Goal: Task Accomplishment & Management: Complete application form

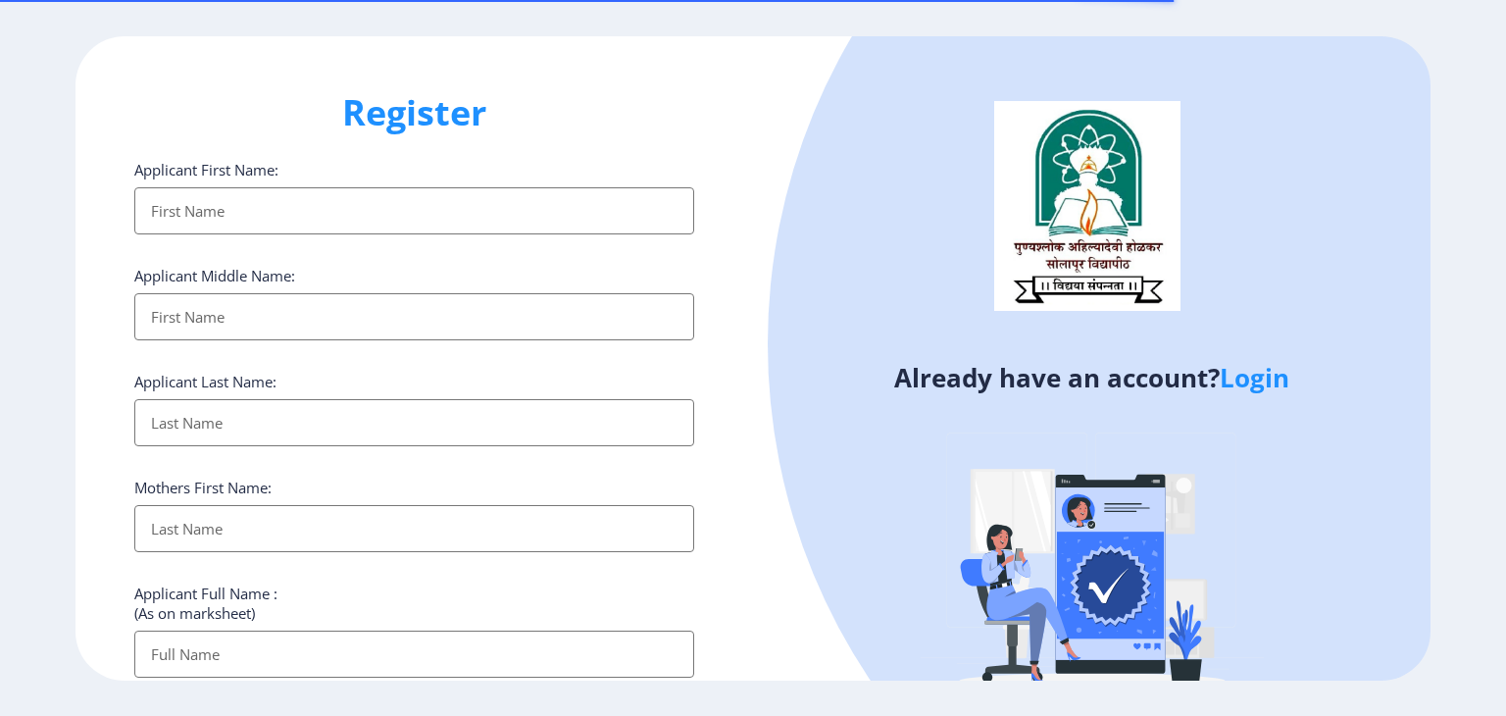
select select
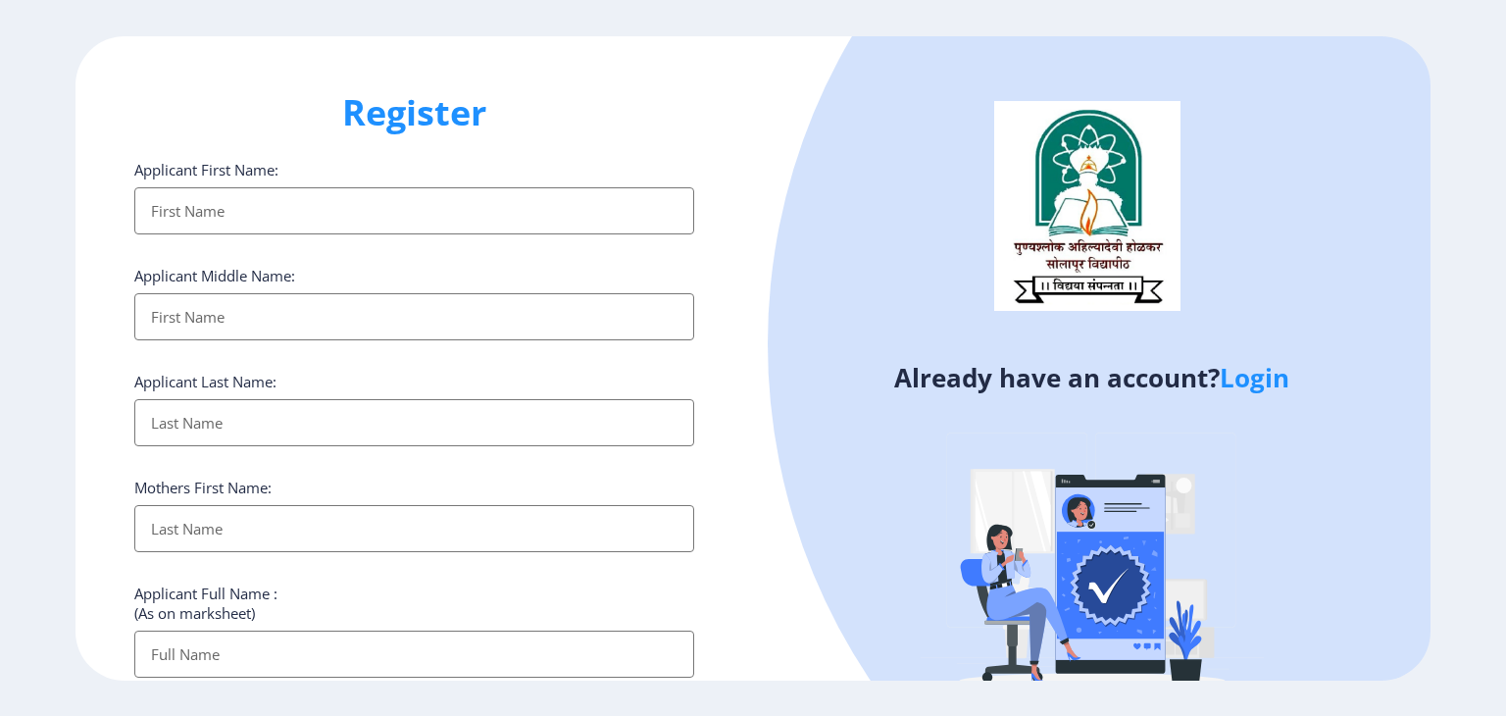
click at [1259, 381] on link "Login" at bounding box center [1255, 377] width 70 height 35
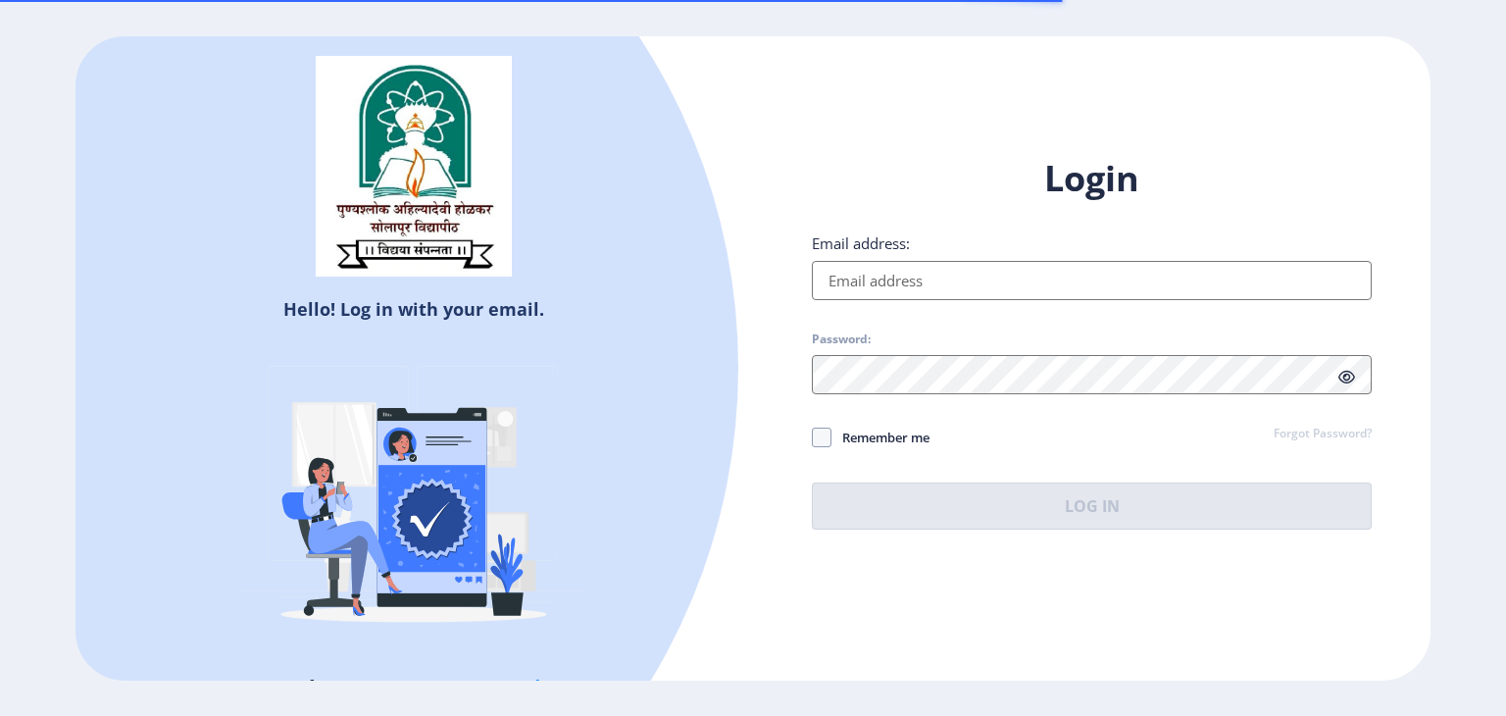
click at [949, 286] on input "Email address:" at bounding box center [1092, 280] width 560 height 39
type input "[EMAIL_ADDRESS][DOMAIN_NAME]"
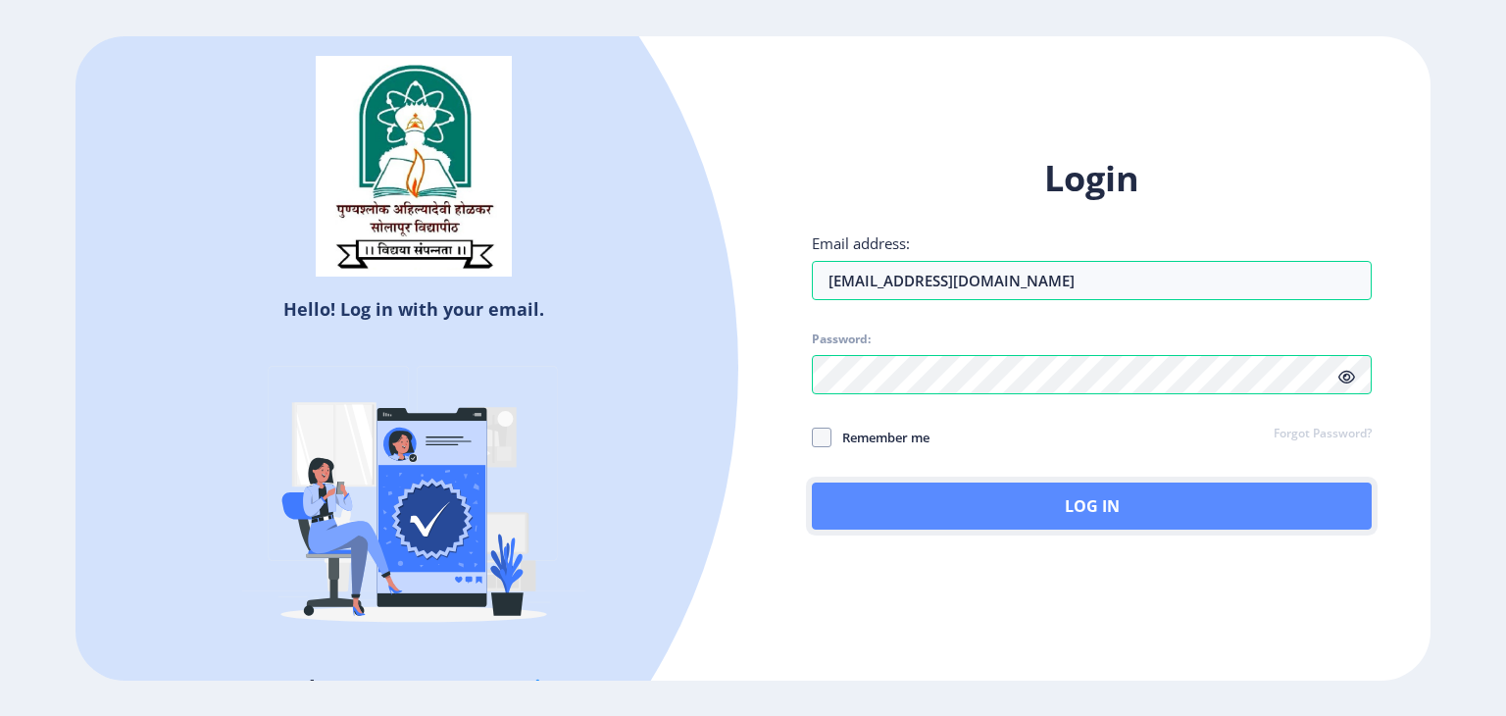
click at [964, 528] on button "Log In" at bounding box center [1092, 505] width 560 height 47
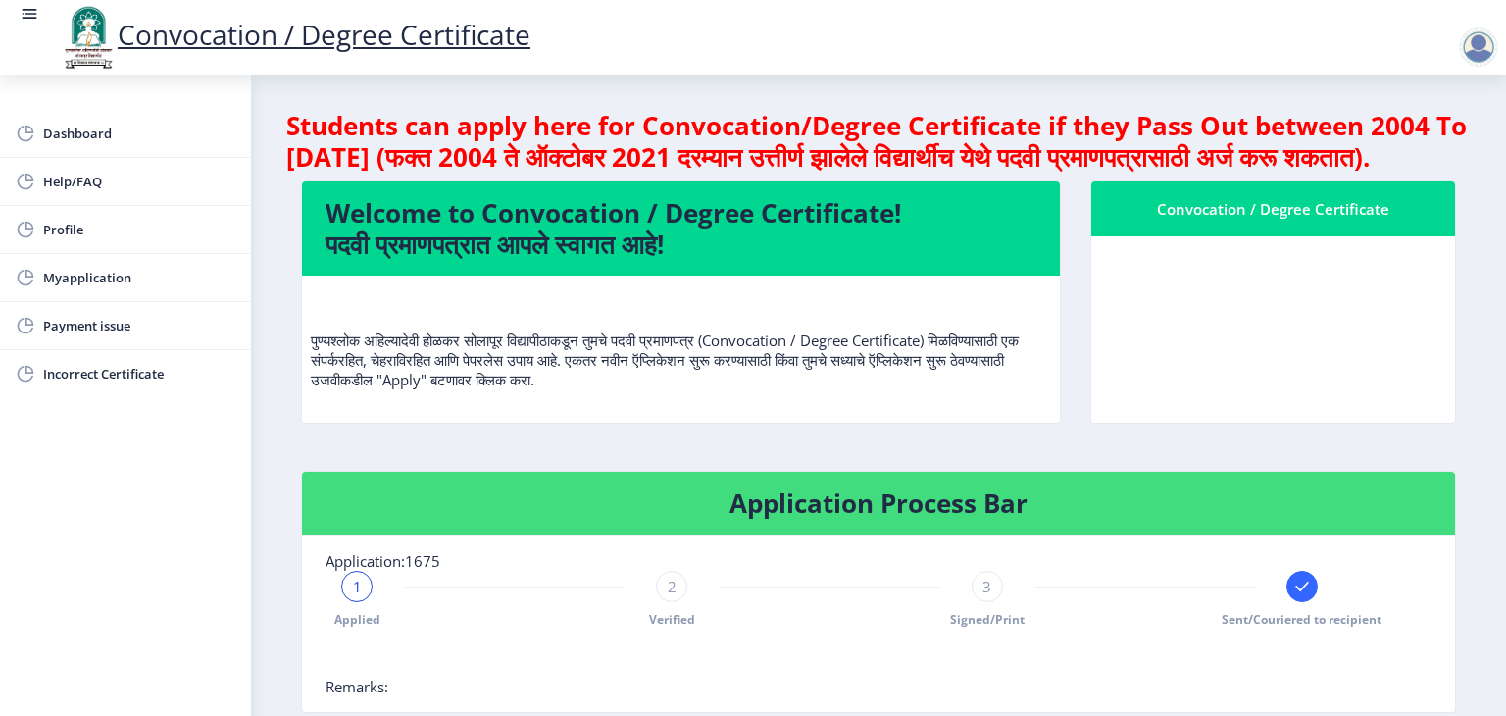
click at [1318, 221] on div "Convocation / Degree Certificate" at bounding box center [1273, 209] width 317 height 24
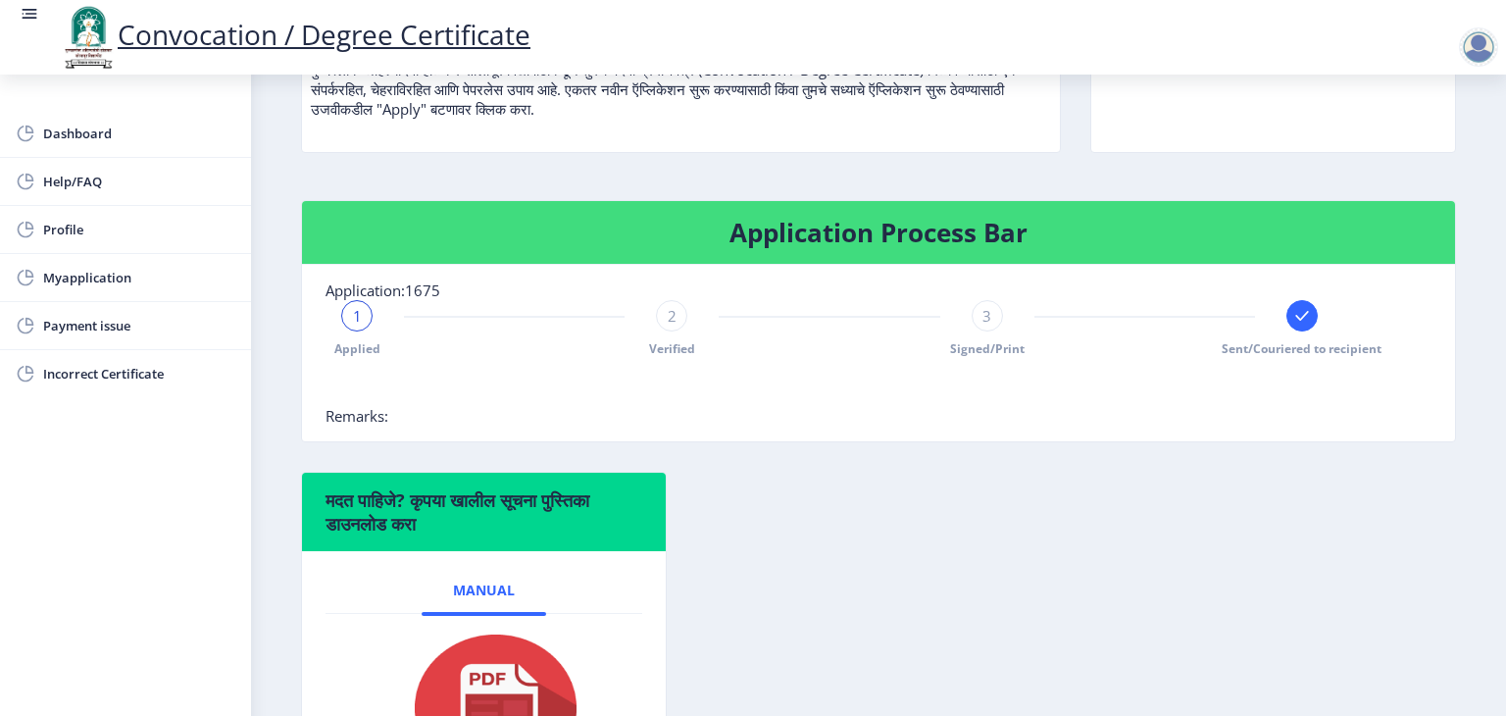
scroll to position [392, 0]
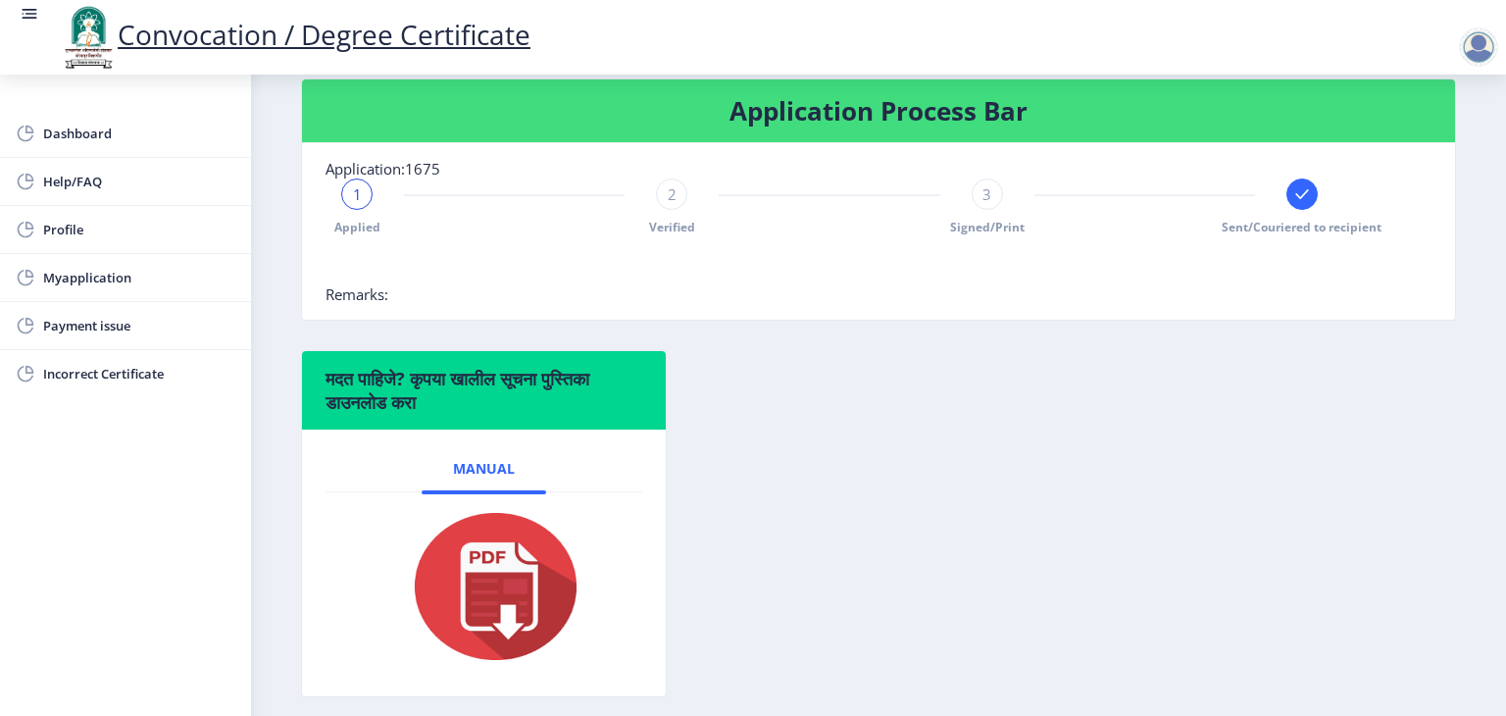
click at [1288, 210] on div at bounding box center [1302, 193] width 31 height 31
click at [349, 210] on div "1" at bounding box center [356, 193] width 31 height 31
click at [683, 235] on div "2 Verified" at bounding box center [671, 206] width 31 height 57
click at [656, 217] on div "2 Verified" at bounding box center [671, 206] width 31 height 57
click at [983, 204] on span "3" at bounding box center [987, 194] width 9 height 20
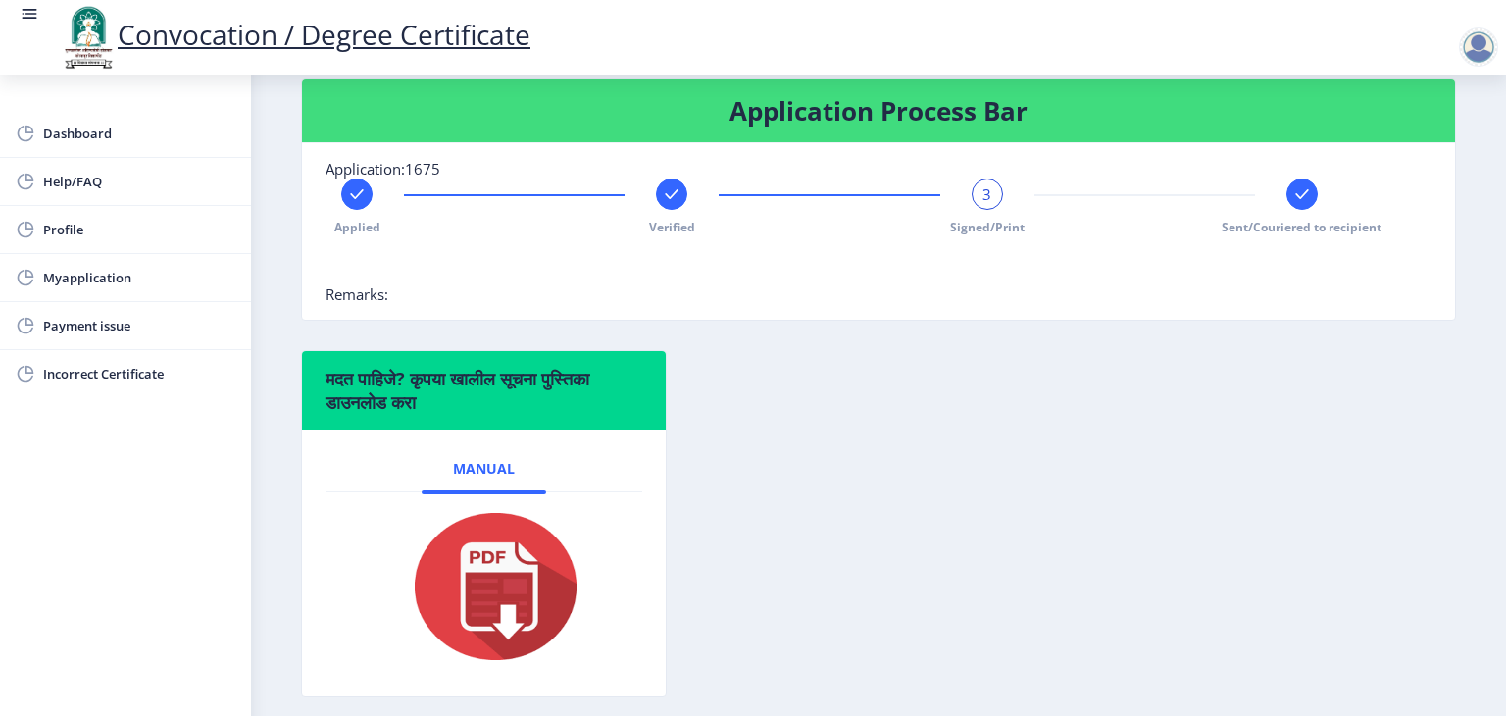
click at [1293, 204] on rect at bounding box center [1303, 194] width 20 height 20
click at [1223, 284] on div at bounding box center [830, 264] width 1008 height 39
click at [1297, 204] on span "4" at bounding box center [1301, 194] width 9 height 20
click at [1178, 276] on div at bounding box center [830, 264] width 1008 height 39
click at [986, 199] on icon at bounding box center [987, 194] width 13 height 10
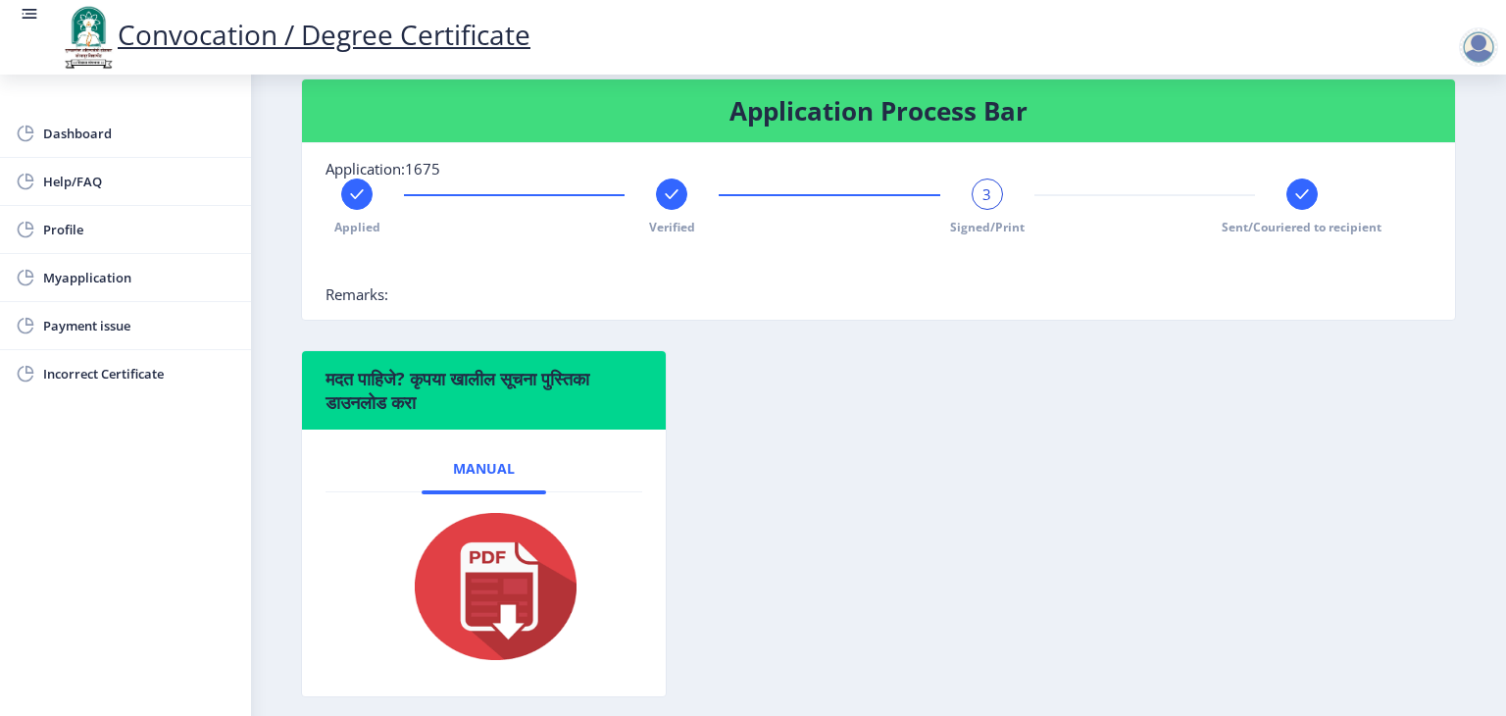
click at [1296, 204] on rect at bounding box center [1303, 194] width 20 height 20
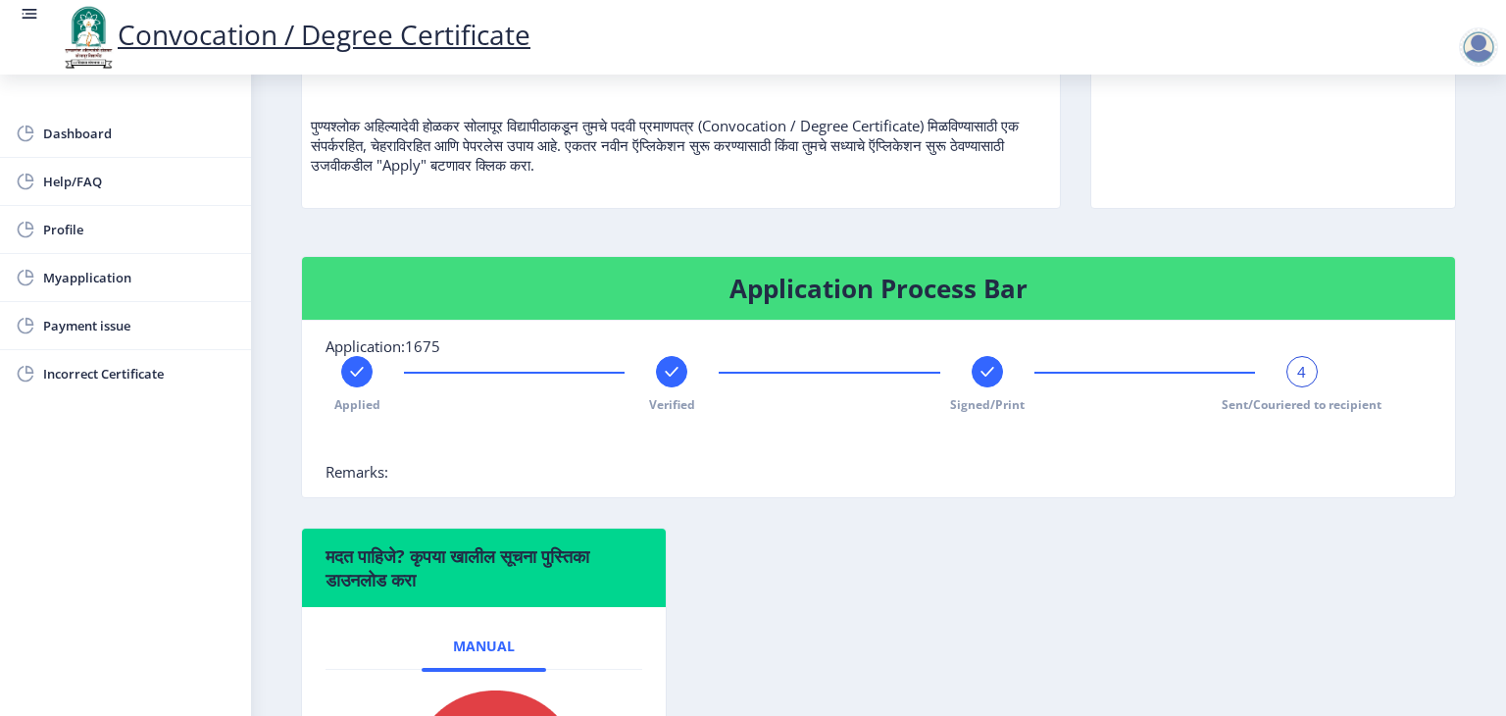
scroll to position [112, 0]
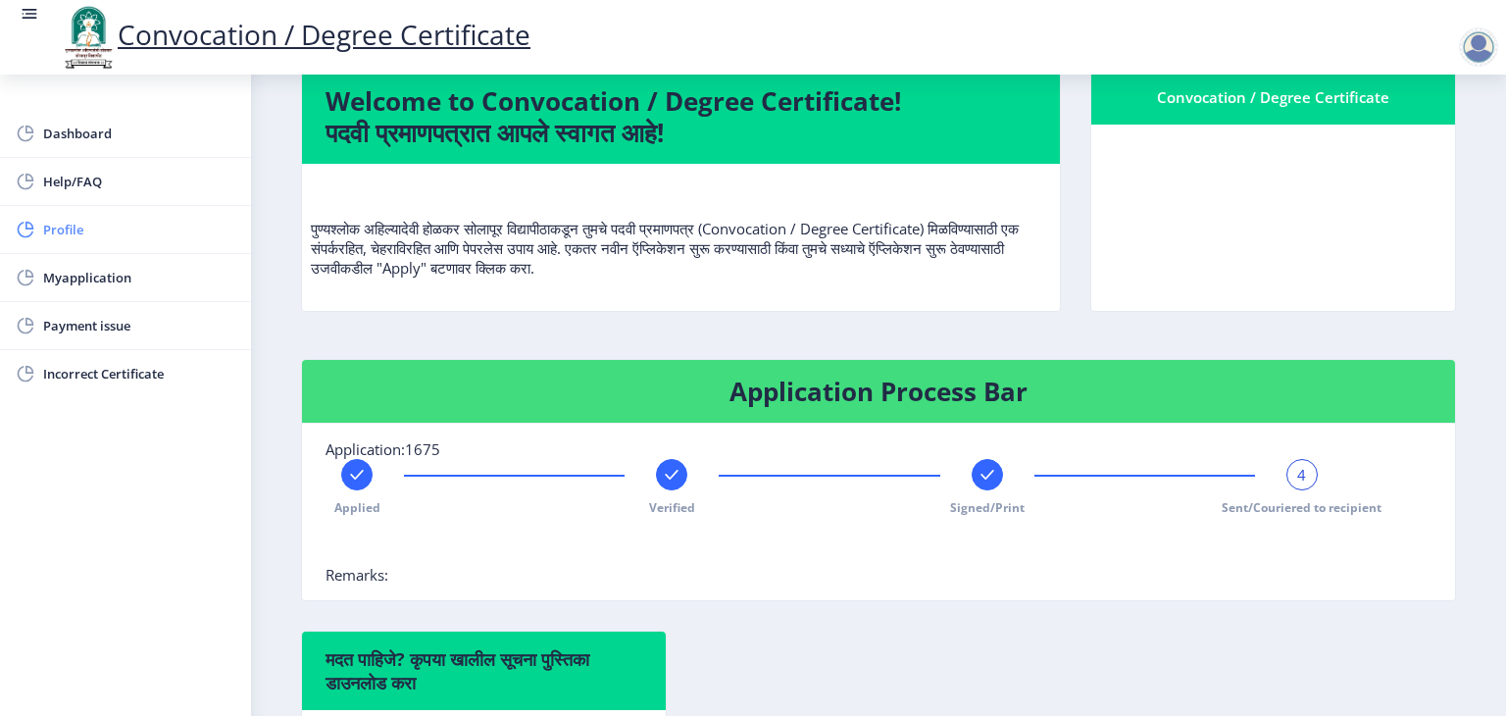
click at [84, 238] on span "Profile" at bounding box center [139, 230] width 192 height 24
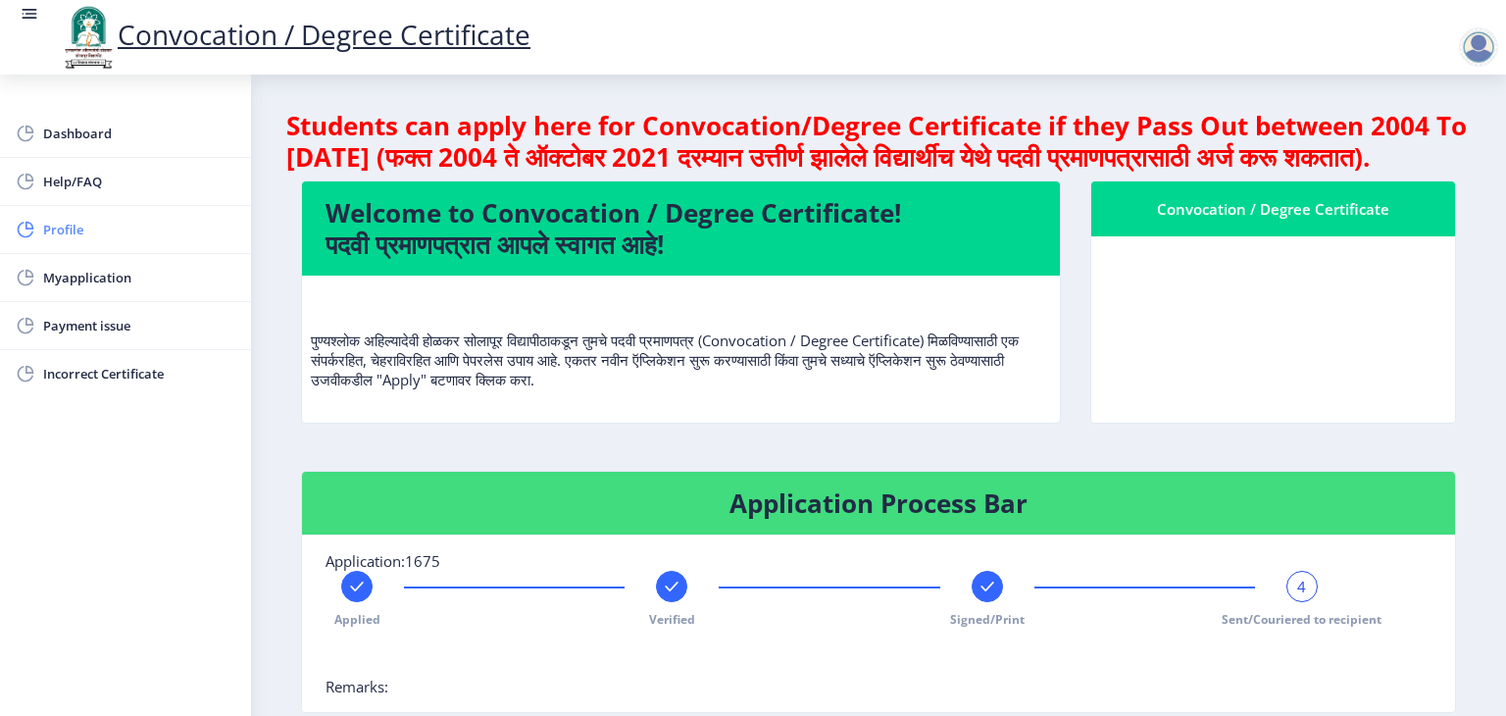
select select
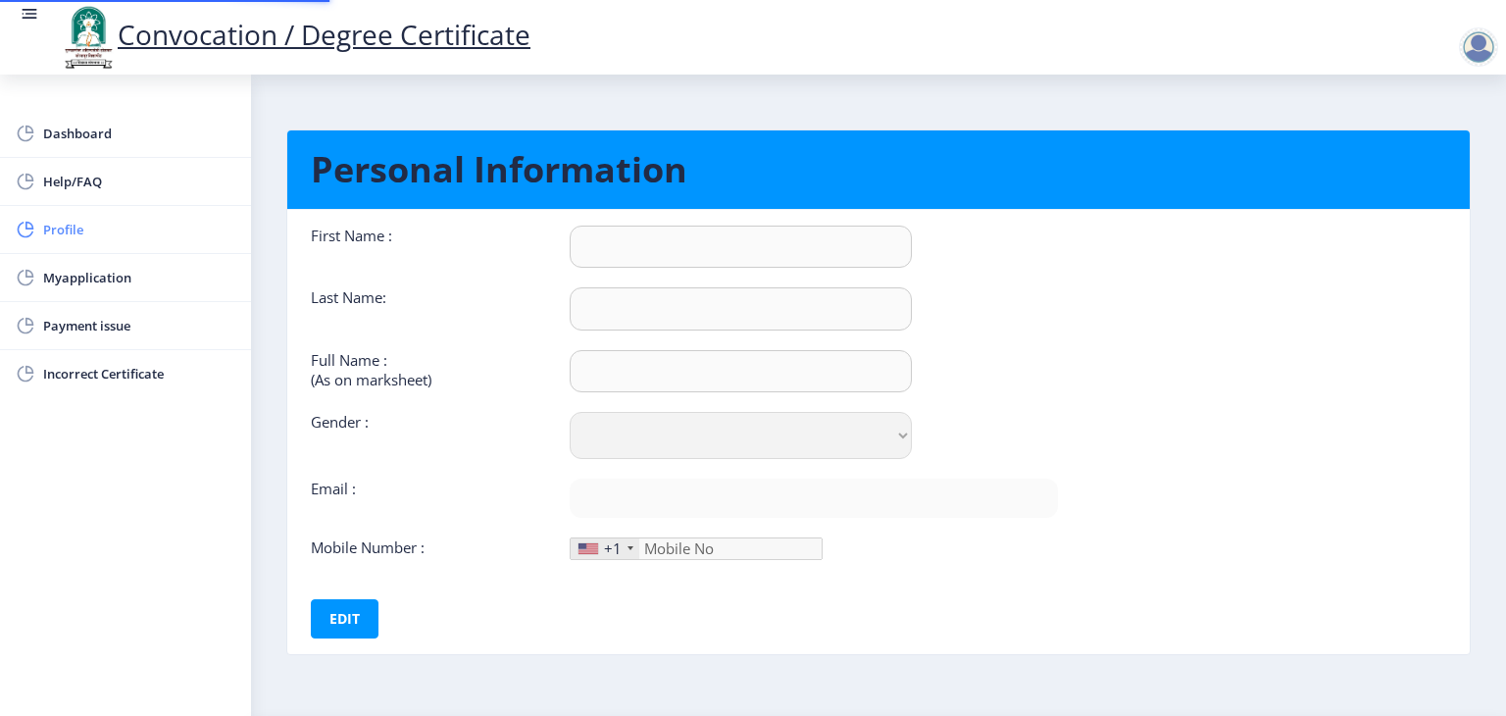
type input "MILIND"
type input "TONDASE"
type input "TONDASE MILIND [DEMOGRAPHIC_DATA]"
select select "[DEMOGRAPHIC_DATA]"
type input "[EMAIL_ADDRESS][DOMAIN_NAME]"
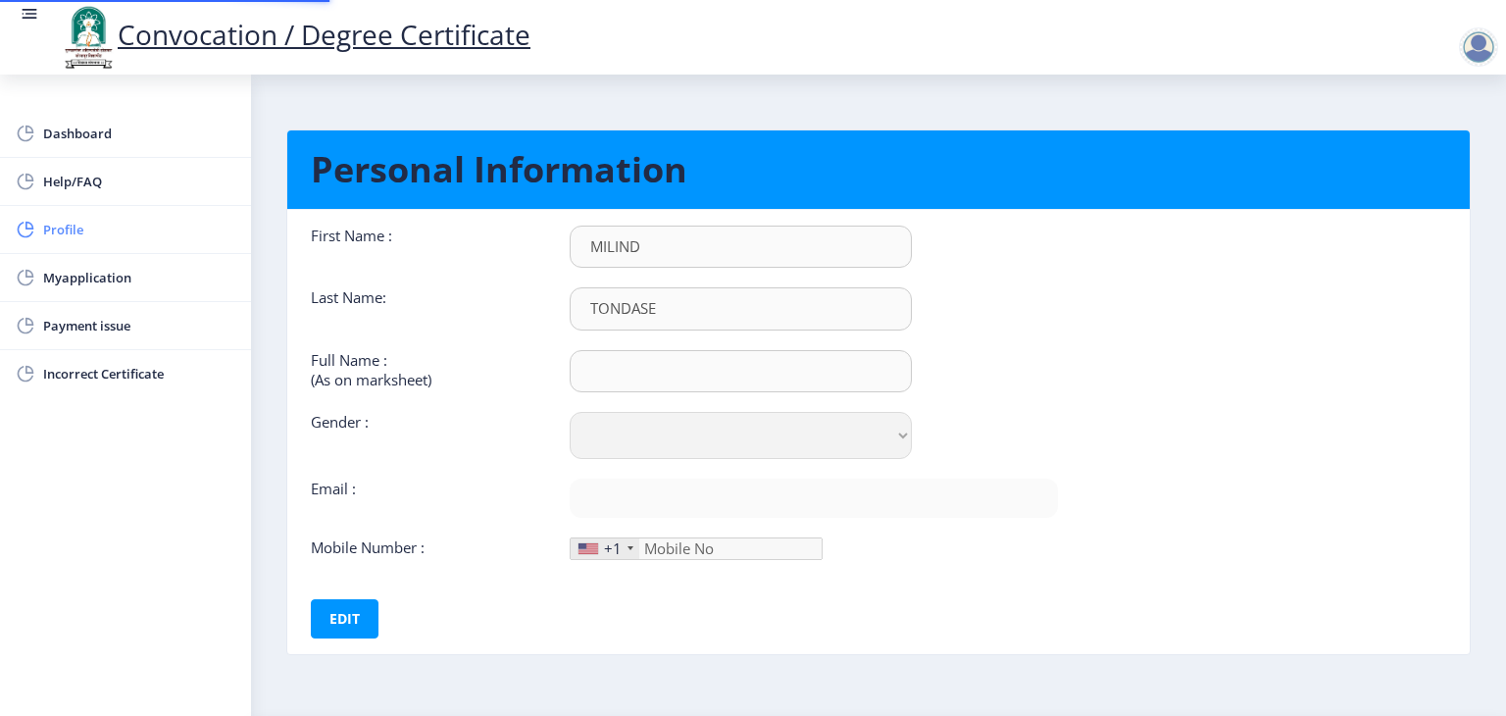
type input "9146289247"
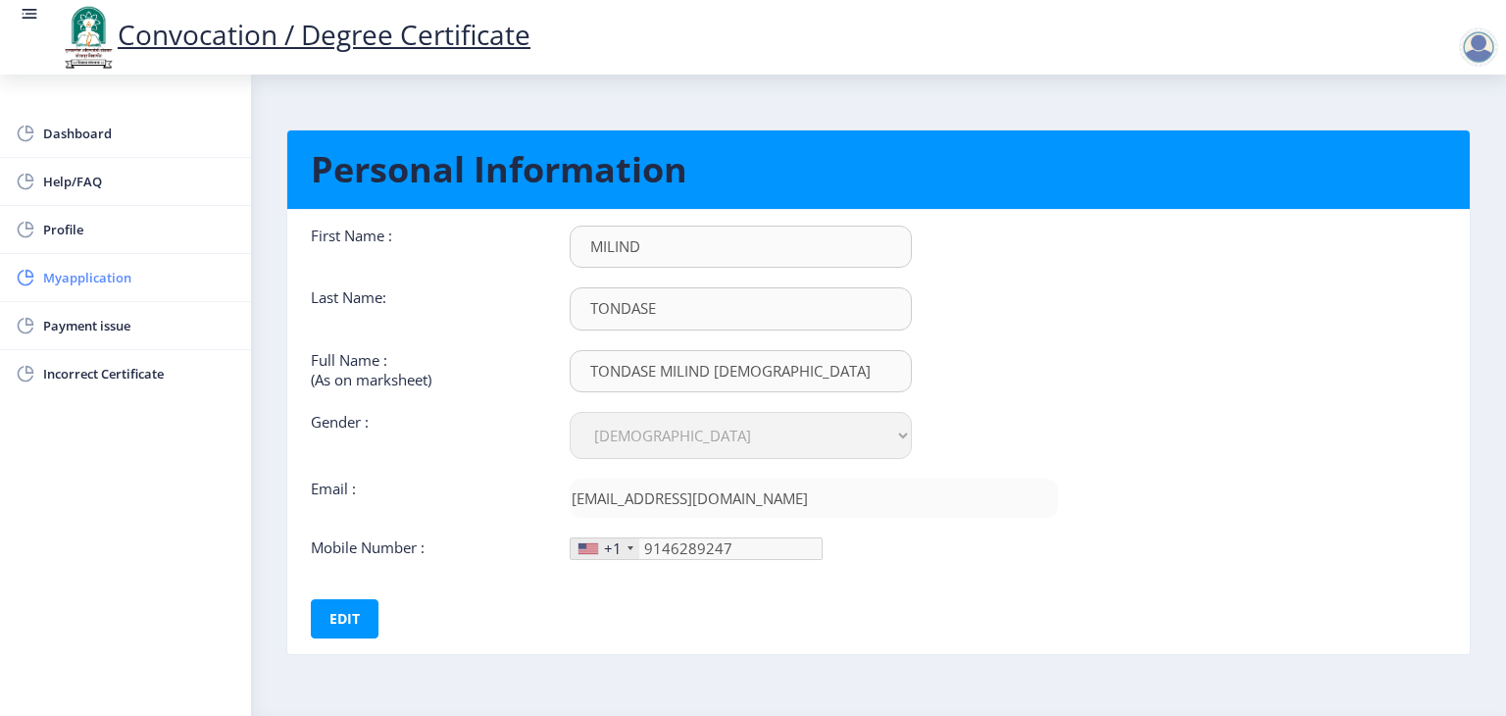
click at [99, 286] on span "Myapplication" at bounding box center [139, 278] width 192 height 24
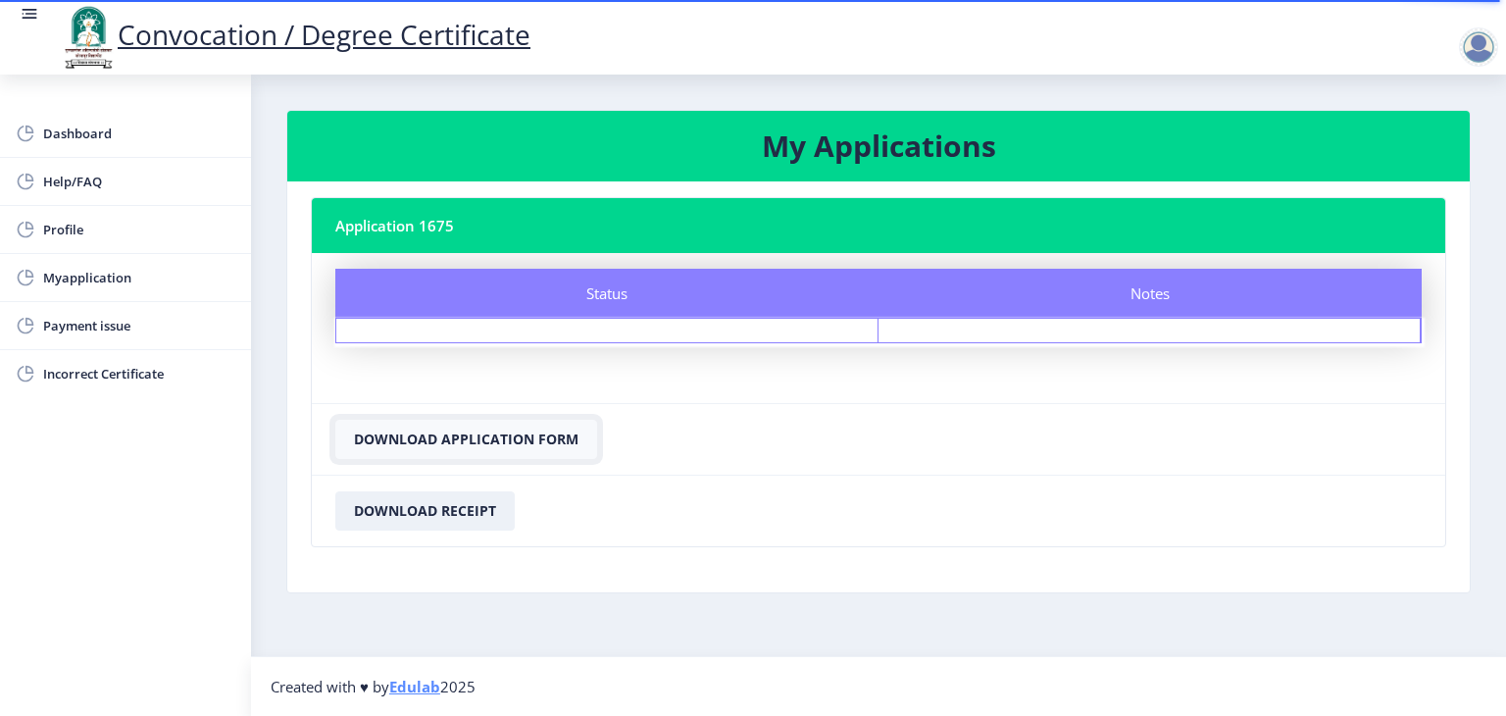
drag, startPoint x: 439, startPoint y: 445, endPoint x: 388, endPoint y: 431, distance: 53.1
click at [388, 431] on button "Download Application Form" at bounding box center [466, 439] width 262 height 39
click at [561, 436] on button "Download Application Form" at bounding box center [466, 439] width 262 height 39
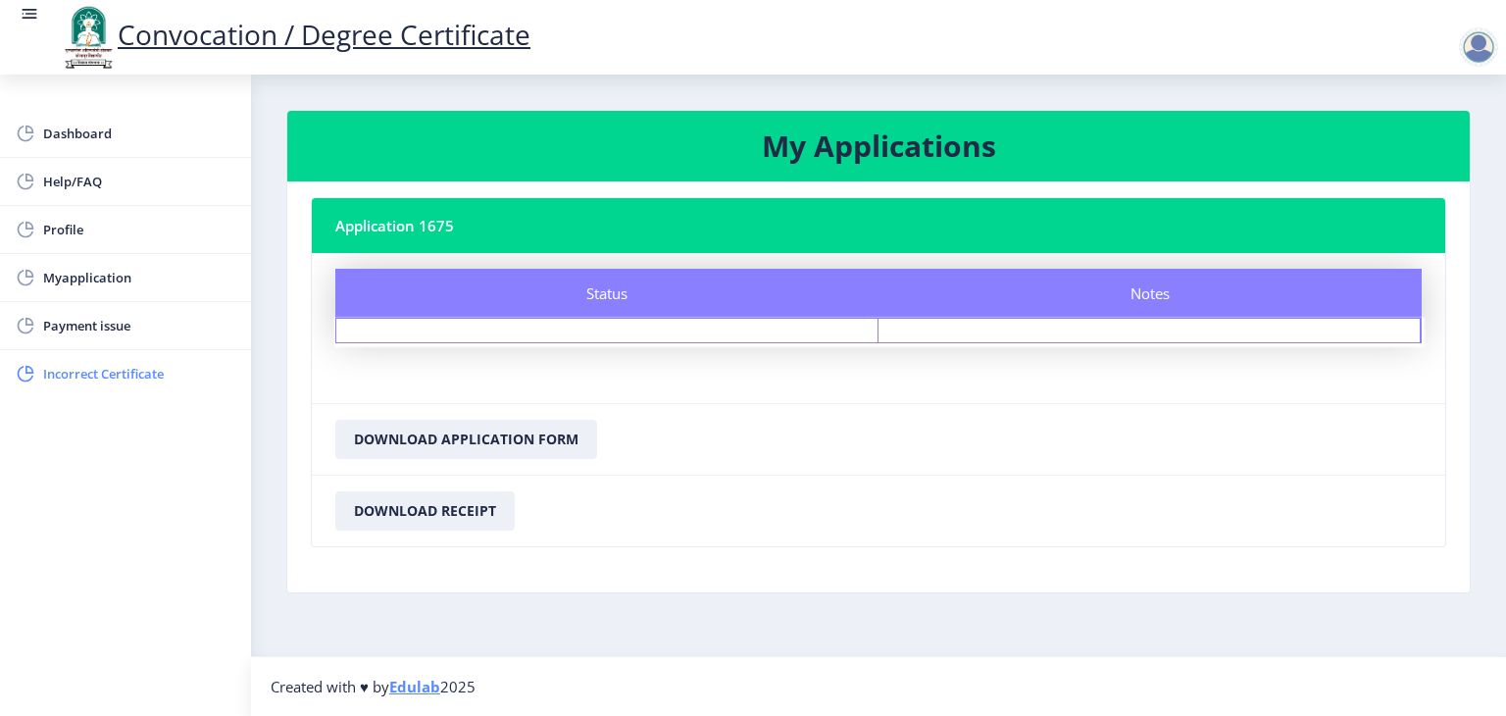
click at [182, 380] on span "Incorrect Certificate" at bounding box center [139, 374] width 192 height 24
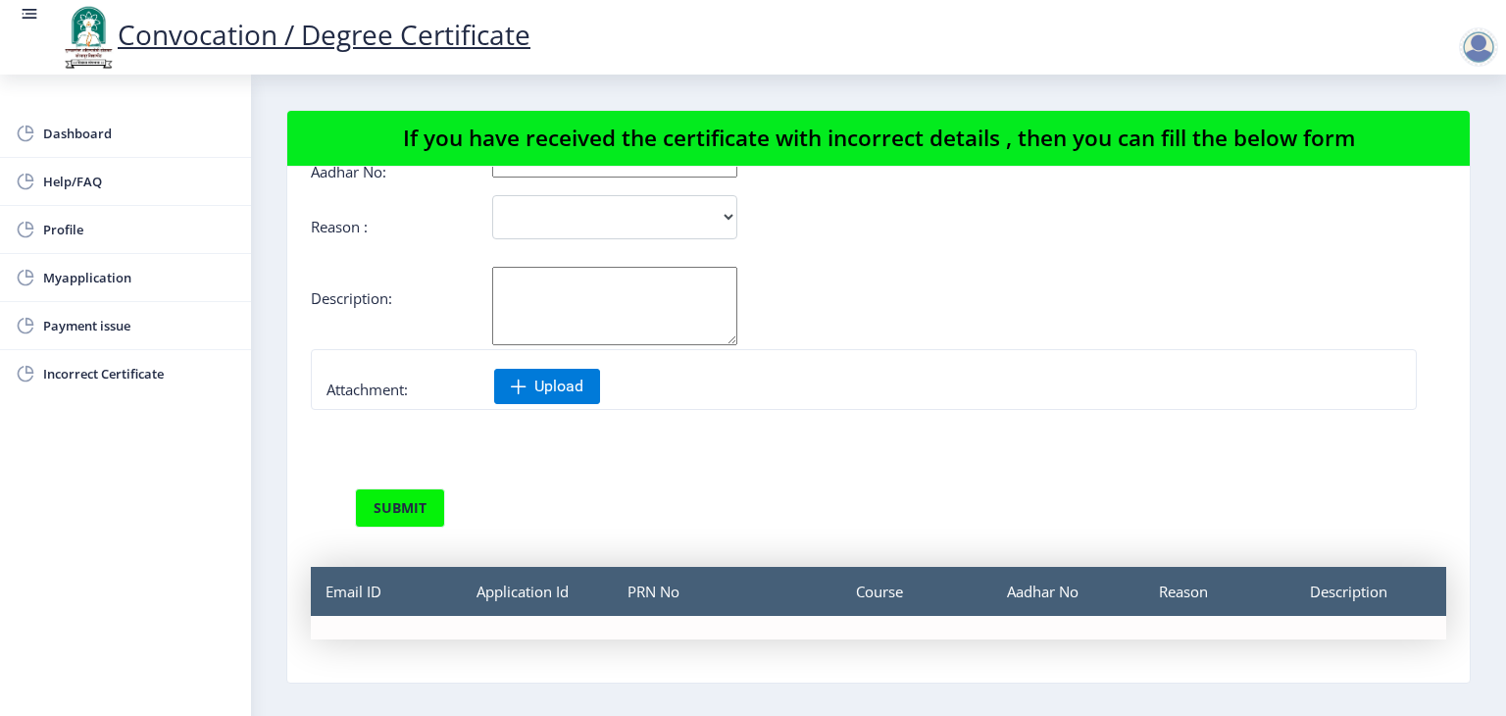
scroll to position [208, 0]
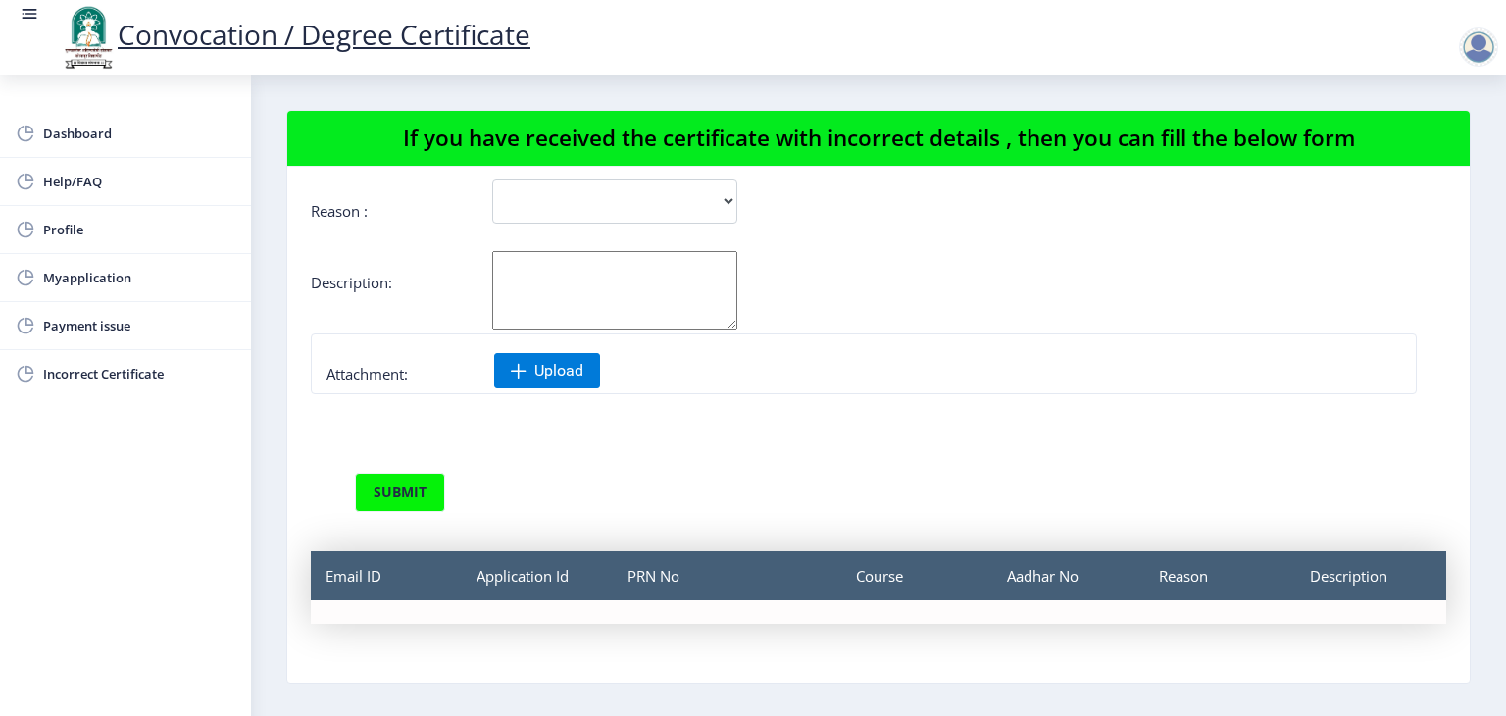
click at [1495, 50] on div at bounding box center [1478, 46] width 39 height 39
click at [1435, 158] on span "Log out" at bounding box center [1428, 153] width 126 height 24
